Goal: Use online tool/utility: Utilize a website feature to perform a specific function

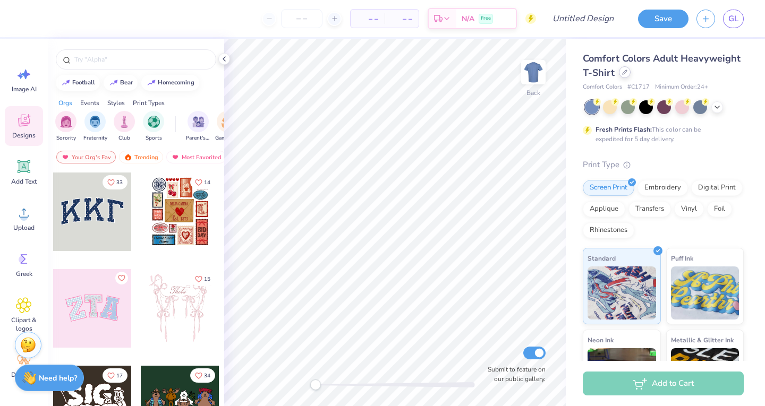
click at [631, 75] on div at bounding box center [625, 72] width 12 height 12
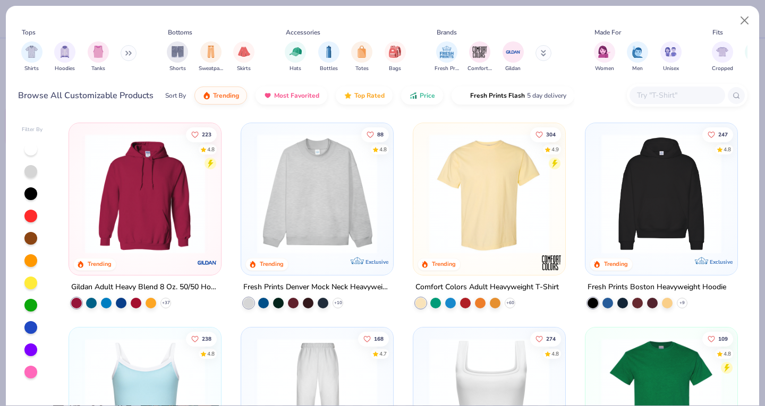
click at [159, 214] on img at bounding box center [145, 194] width 131 height 120
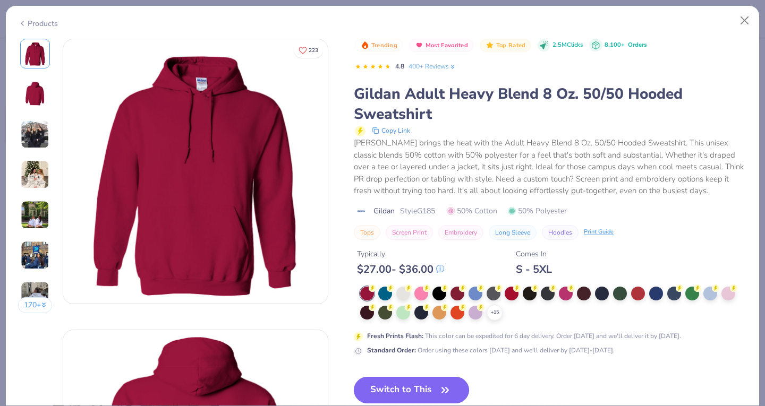
click at [395, 381] on button "Switch to This" at bounding box center [411, 390] width 115 height 27
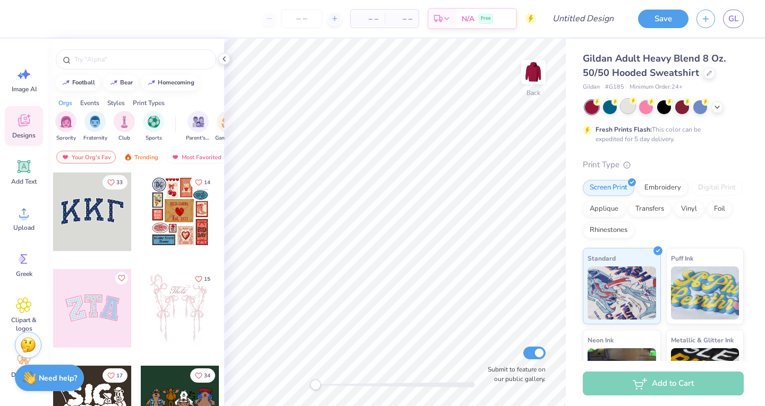
click at [626, 109] on div at bounding box center [628, 106] width 14 height 14
click at [9, 83] on div "Image AI" at bounding box center [24, 80] width 38 height 40
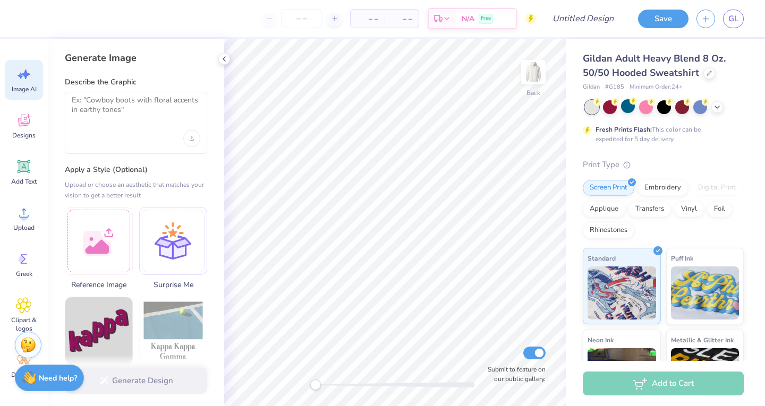
click at [133, 129] on div at bounding box center [136, 123] width 142 height 62
click at [121, 116] on textarea at bounding box center [136, 109] width 129 height 27
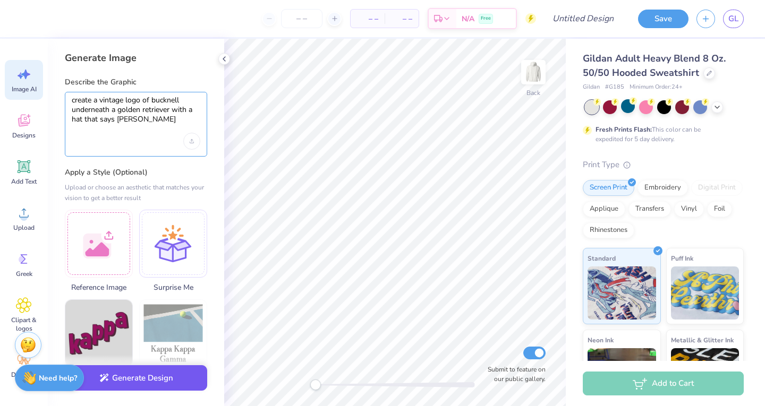
type textarea "create a vintage logo of bucknell underneath a golden retriever with a hat that…"
click at [143, 380] on button "Generate Design" at bounding box center [136, 379] width 142 height 26
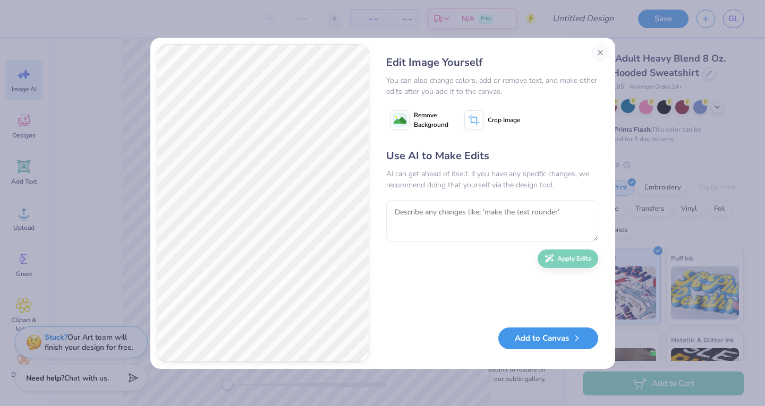
click at [528, 332] on button "Add to Canvas" at bounding box center [548, 339] width 100 height 22
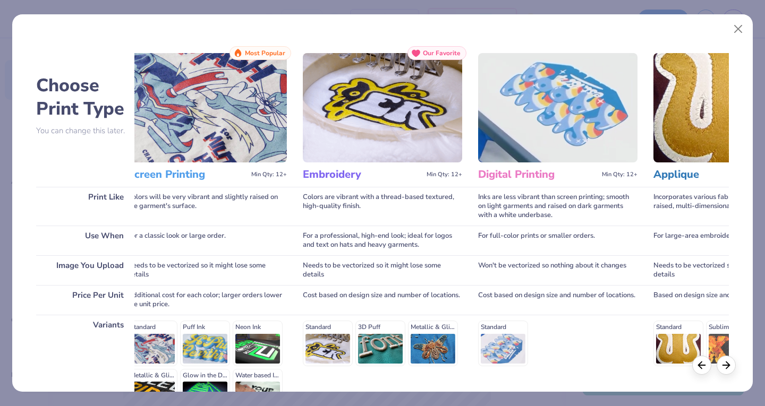
scroll to position [123, 0]
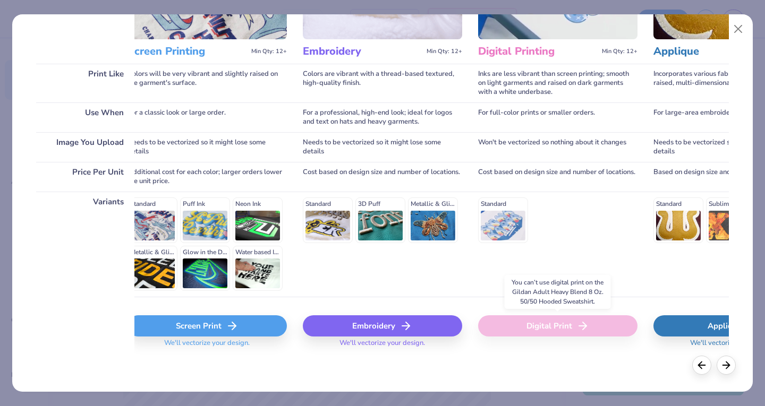
click at [524, 332] on div "Digital Print" at bounding box center [557, 326] width 159 height 21
click at [230, 330] on icon at bounding box center [232, 326] width 13 height 13
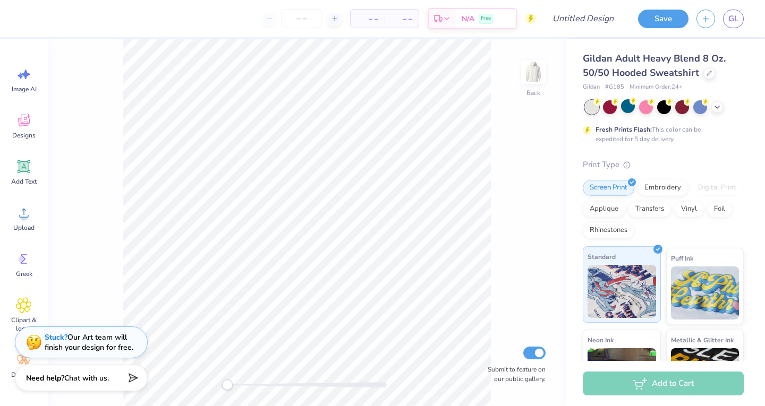
scroll to position [0, 0]
